Goal: Task Accomplishment & Management: Manage account settings

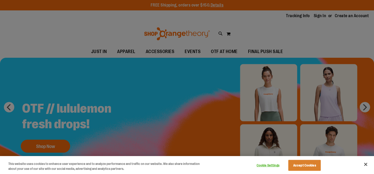
click at [291, 54] on div at bounding box center [187, 87] width 374 height 174
click at [367, 165] on button "Close" at bounding box center [365, 163] width 11 height 11
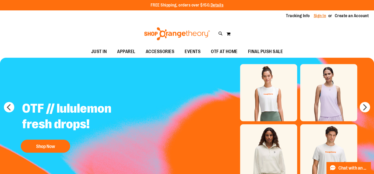
click at [318, 16] on link "Sign In" at bounding box center [320, 16] width 12 height 6
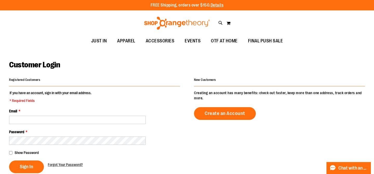
scroll to position [27, 0]
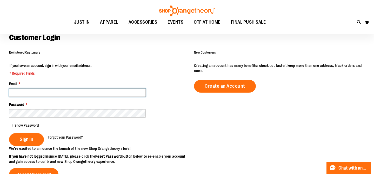
click at [32, 92] on input "Email *" at bounding box center [77, 92] width 137 height 8
type input "**********"
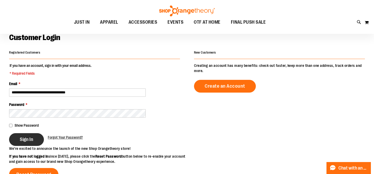
click at [25, 141] on span "Sign In" at bounding box center [27, 139] width 14 height 6
